Goal: Transaction & Acquisition: Purchase product/service

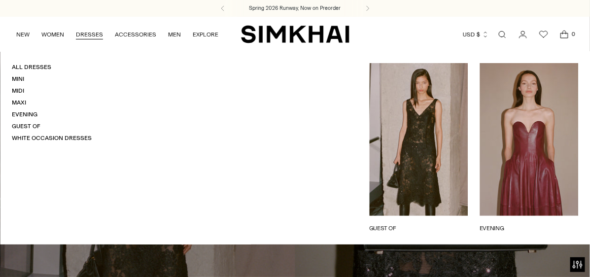
click at [83, 32] on link "DRESSES" at bounding box center [89, 35] width 27 height 22
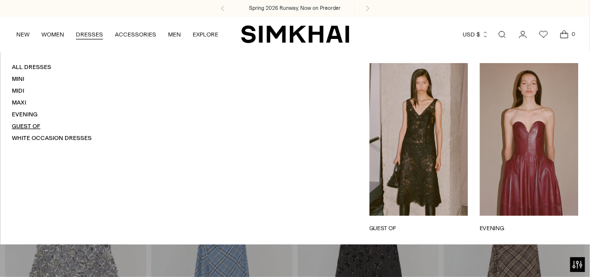
click at [27, 123] on link "Guest Of" at bounding box center [26, 126] width 29 height 7
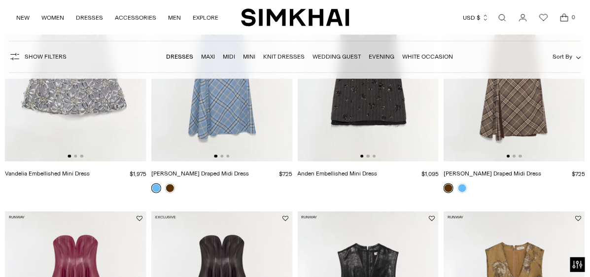
scroll to position [197, 0]
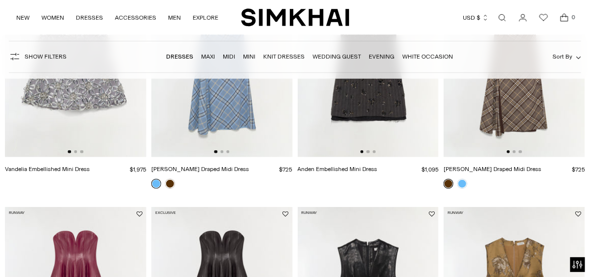
click at [333, 55] on link "Wedding Guest" at bounding box center [336, 56] width 48 height 7
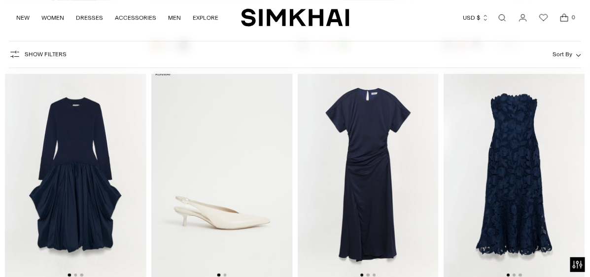
scroll to position [4780, 0]
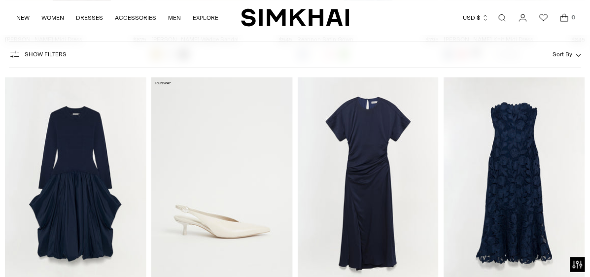
click at [514, 213] on img at bounding box center [513, 183] width 141 height 212
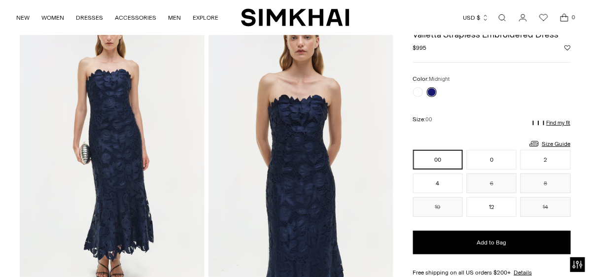
scroll to position [99, 0]
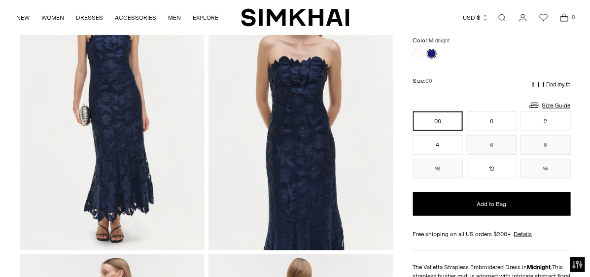
click at [439, 111] on button "00" at bounding box center [438, 121] width 50 height 20
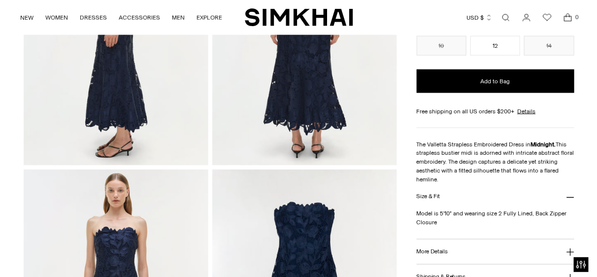
scroll to position [443, 0]
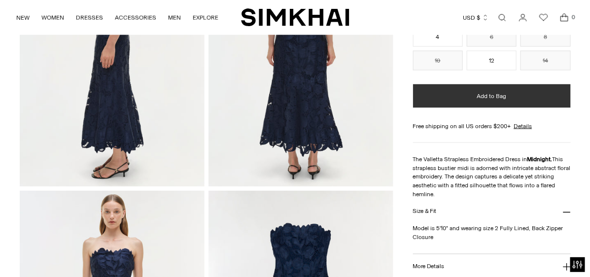
click at [535, 87] on button "Add to Bag" at bounding box center [492, 96] width 158 height 24
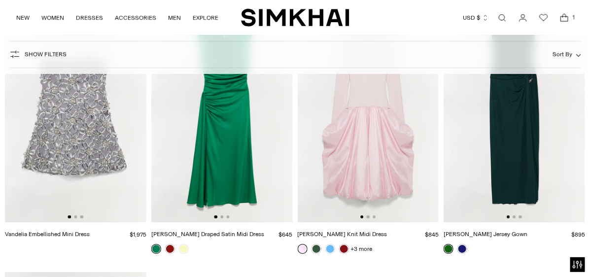
scroll to position [7145, 0]
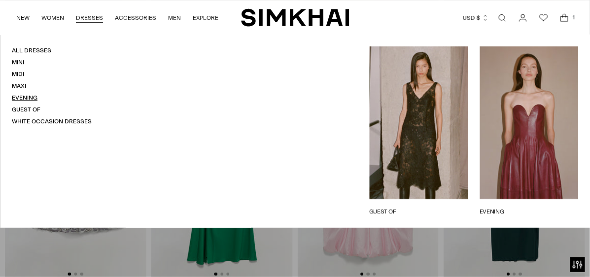
click at [28, 94] on link "Evening" at bounding box center [25, 97] width 26 height 7
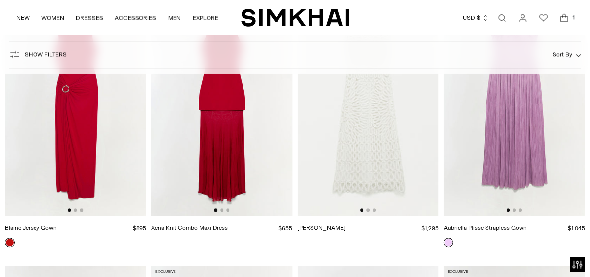
scroll to position [1971, 0]
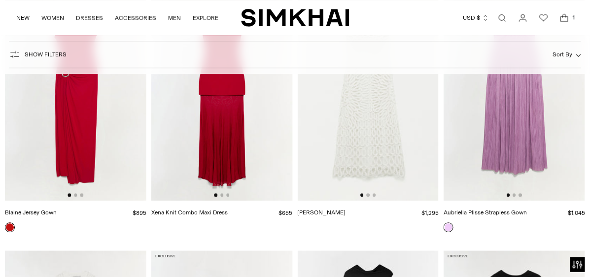
click at [373, 167] on img at bounding box center [368, 95] width 141 height 212
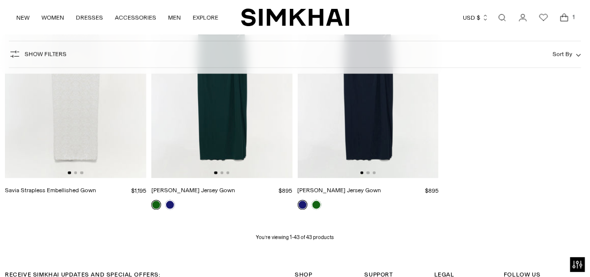
scroll to position [2731, 0]
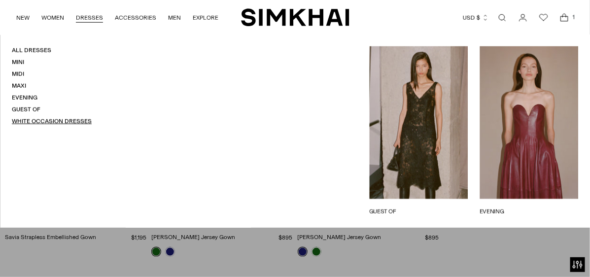
click at [47, 118] on link "White Occasion Dresses" at bounding box center [52, 121] width 80 height 7
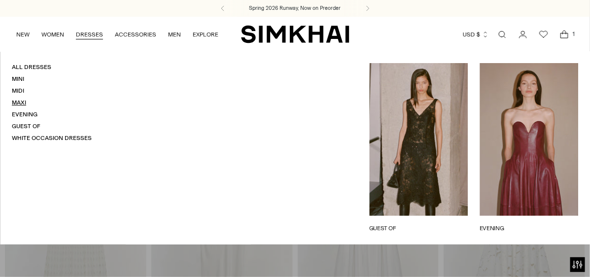
click at [22, 99] on link "Maxi" at bounding box center [19, 102] width 14 height 7
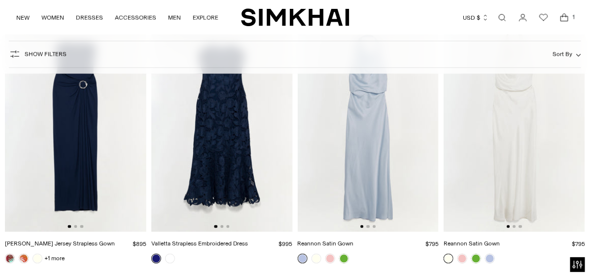
scroll to position [394, 0]
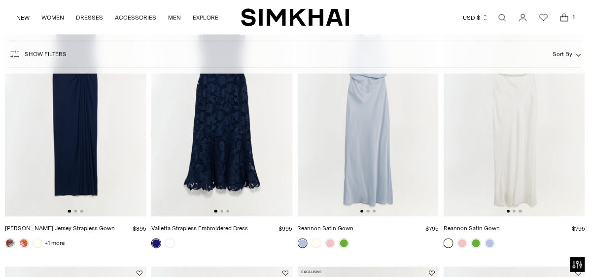
click at [223, 207] on img at bounding box center [221, 111] width 141 height 212
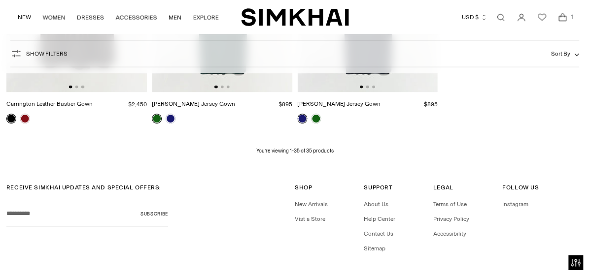
scroll to position [2365, 0]
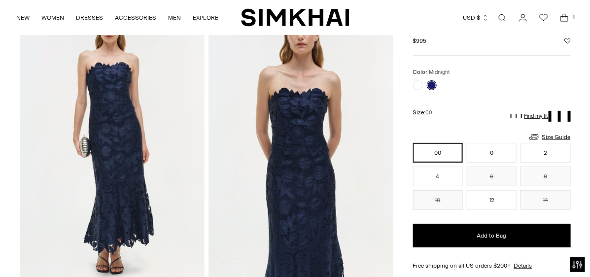
scroll to position [49, 0]
